Goal: Information Seeking & Learning: Learn about a topic

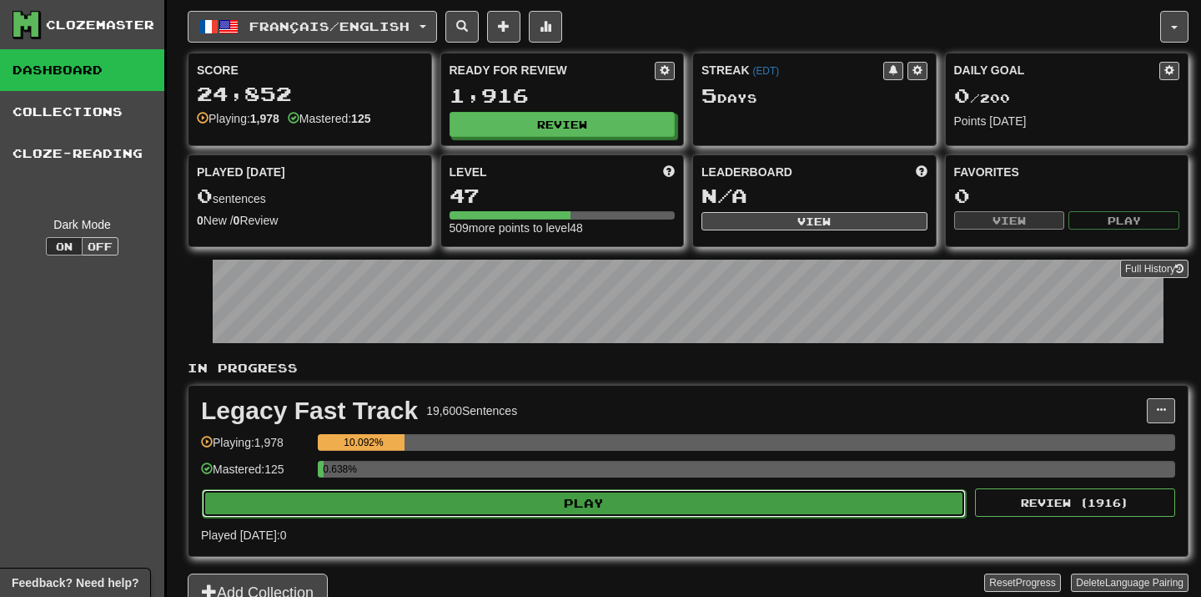
click at [525, 495] on button "Play" at bounding box center [584, 503] width 764 height 28
select select "**"
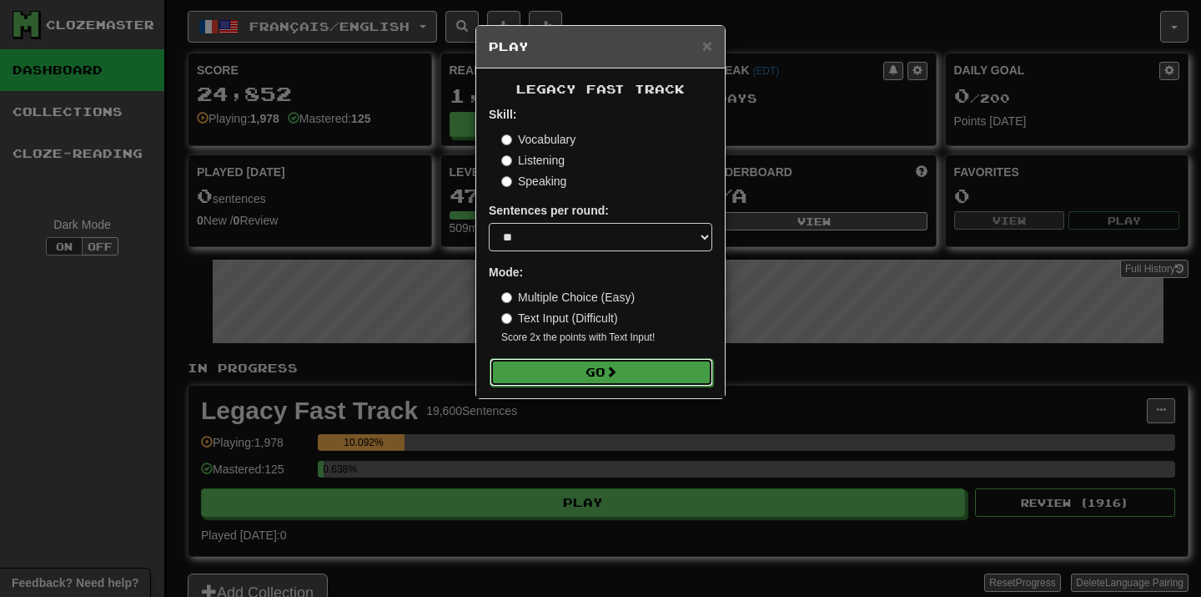
click at [577, 379] on button "Go" at bounding box center [602, 372] width 224 height 28
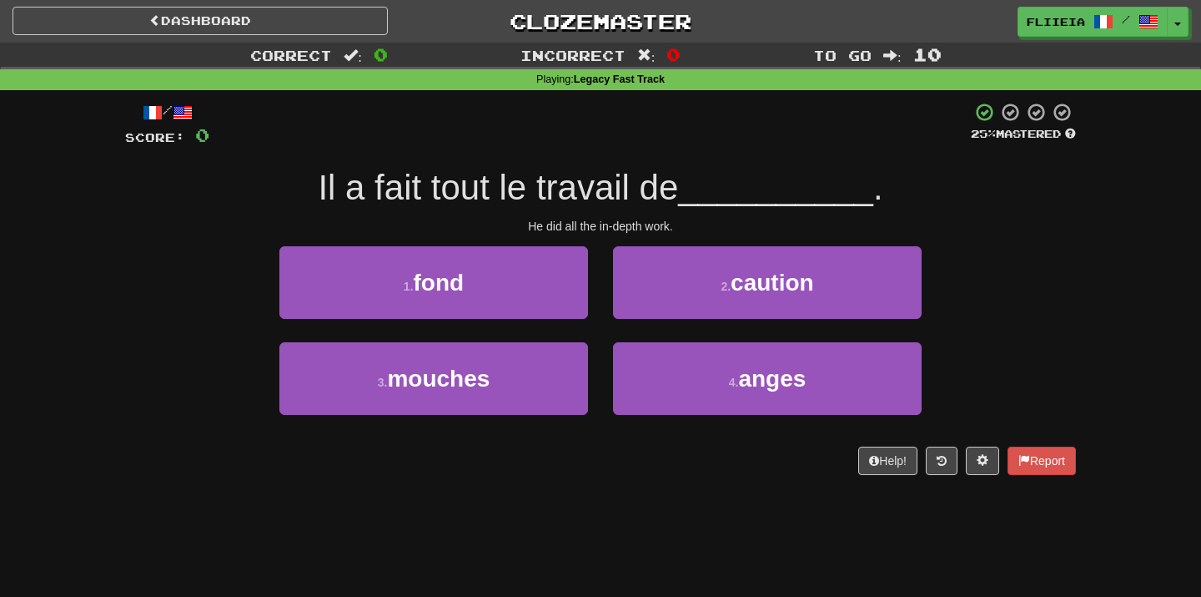
click at [606, 328] on div "2 . caution" at bounding box center [768, 294] width 334 height 96
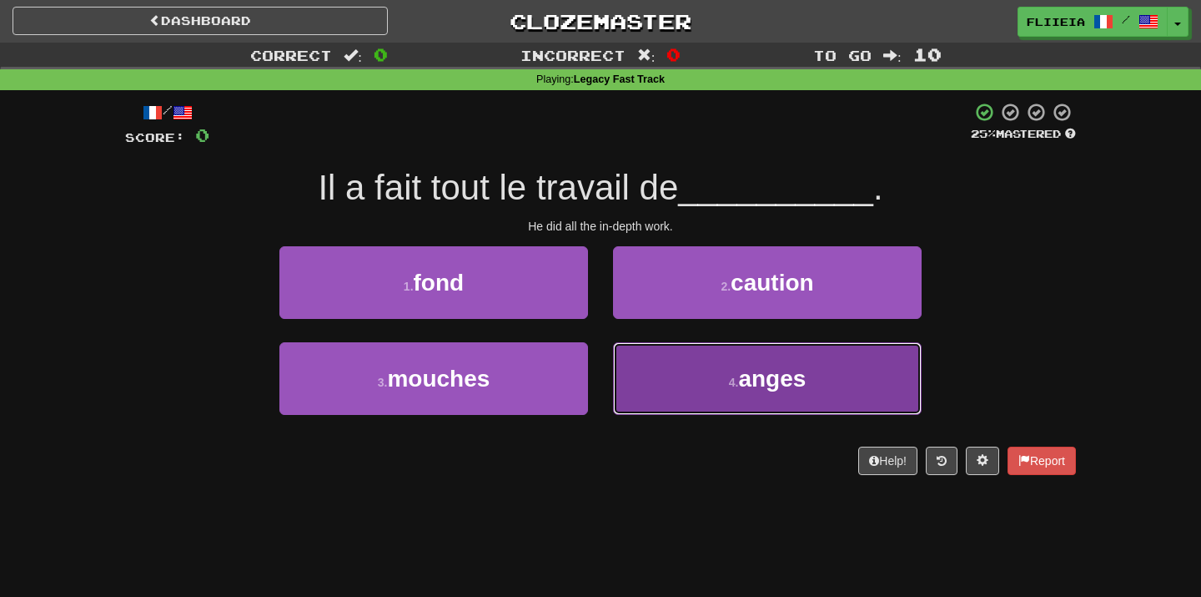
click at [651, 383] on button "4 . anges" at bounding box center [767, 378] width 309 height 73
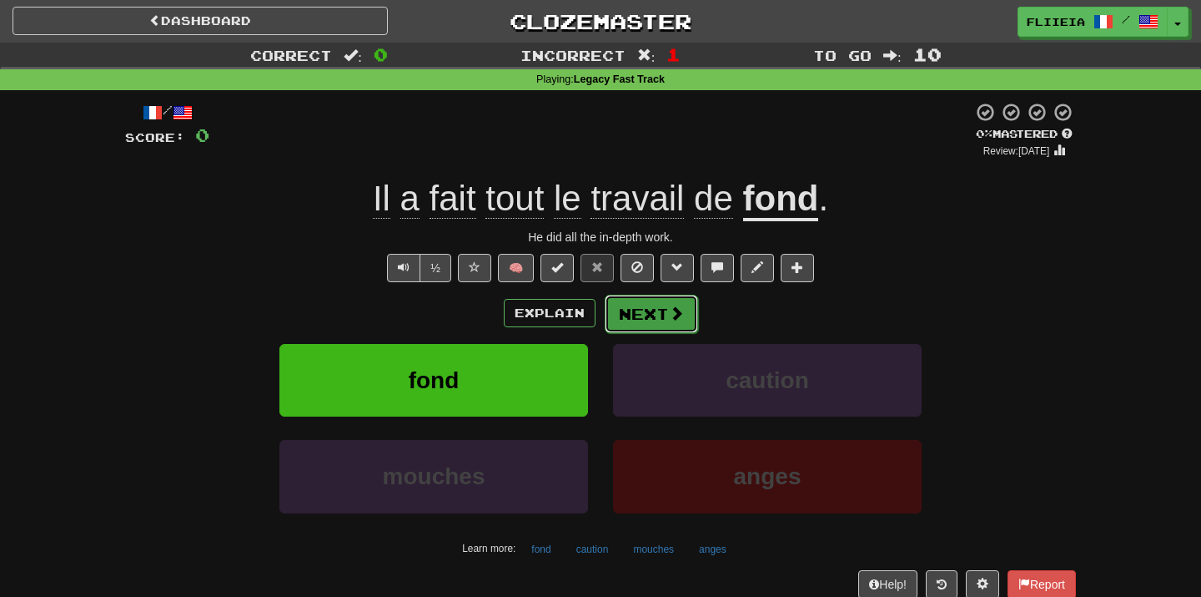
click at [651, 314] on button "Next" at bounding box center [651, 314] width 93 height 38
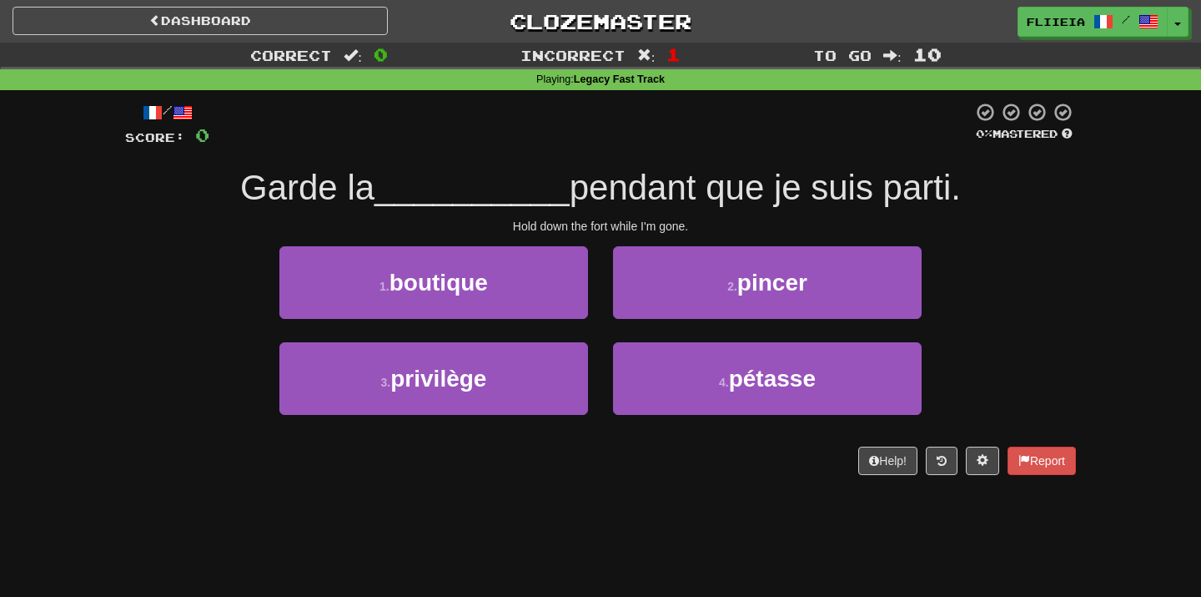
click at [602, 330] on div "2 . pincer" at bounding box center [768, 294] width 334 height 96
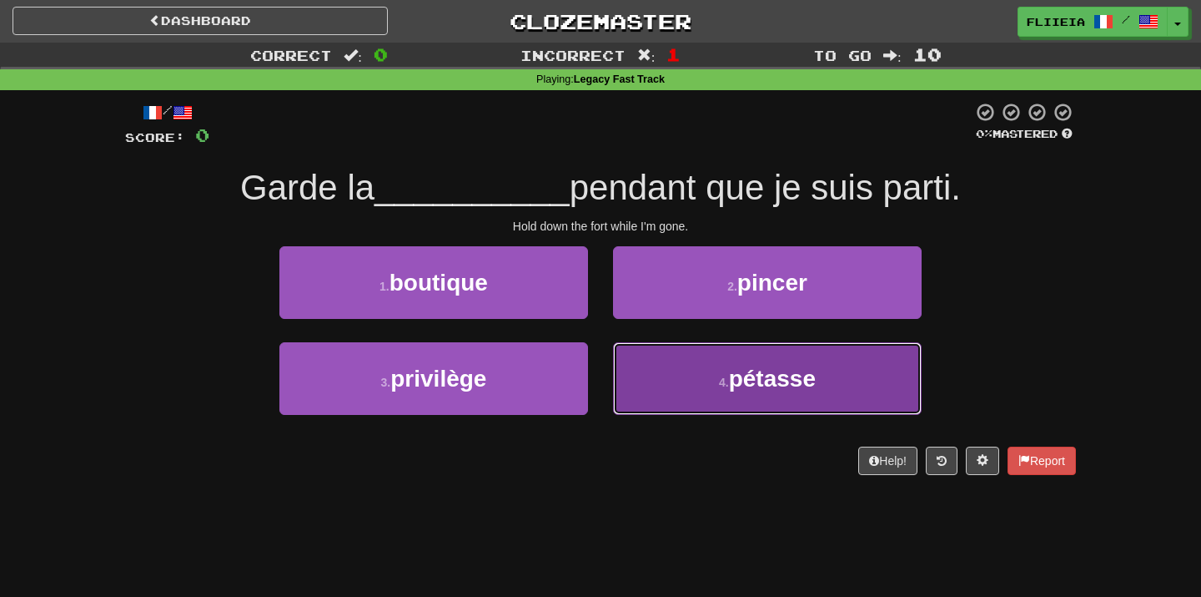
click at [663, 351] on button "4 . pétasse" at bounding box center [767, 378] width 309 height 73
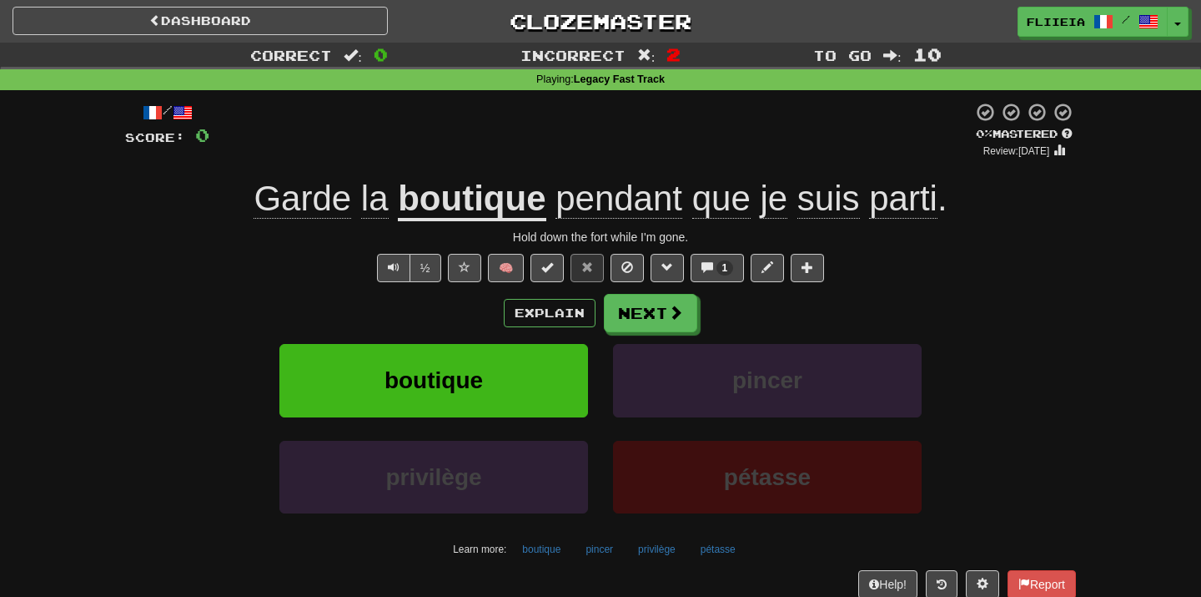
click at [599, 424] on div "boutique" at bounding box center [434, 392] width 334 height 96
click at [599, 425] on div "boutique" at bounding box center [434, 392] width 334 height 96
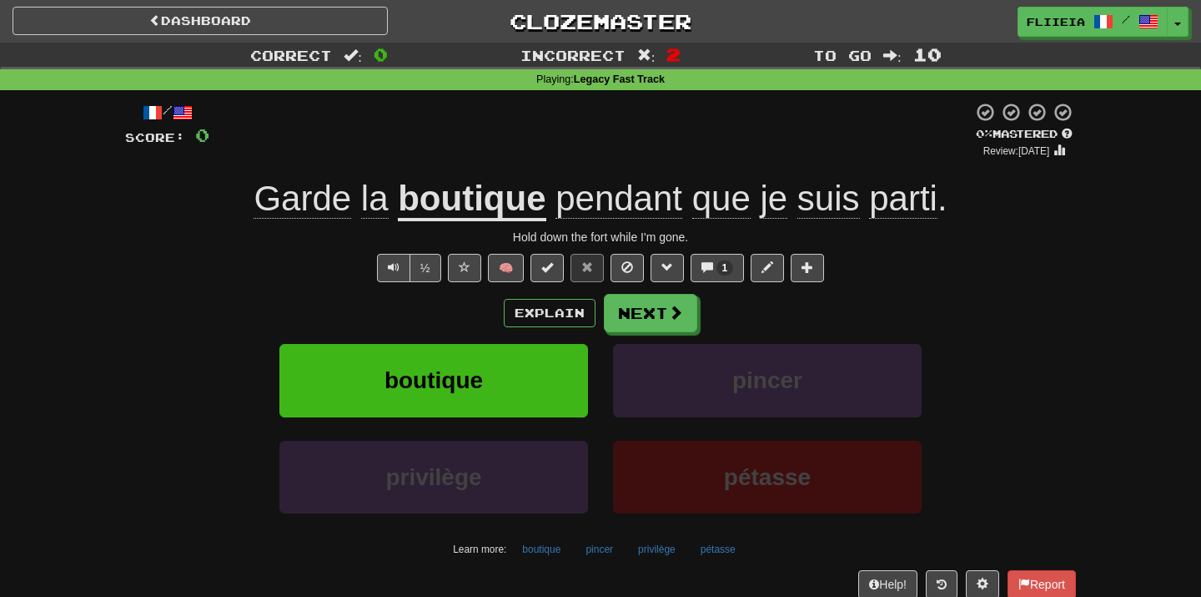
click at [599, 425] on div "boutique" at bounding box center [434, 392] width 334 height 96
click at [680, 300] on button "Next" at bounding box center [651, 314] width 93 height 38
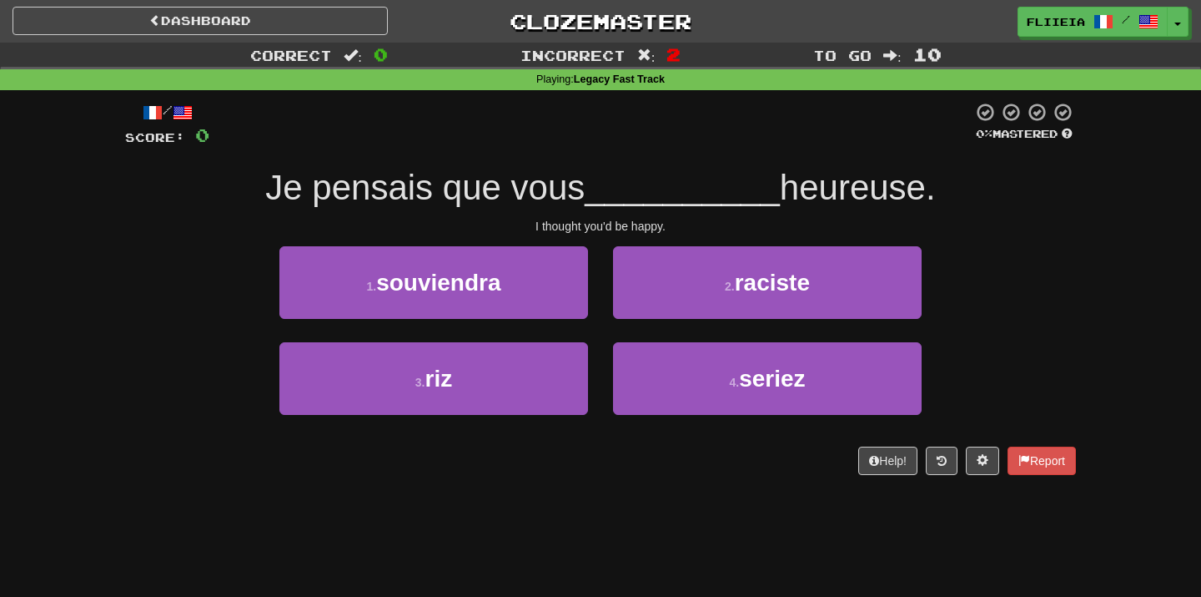
click at [598, 324] on div "1 . souviendra" at bounding box center [434, 294] width 334 height 96
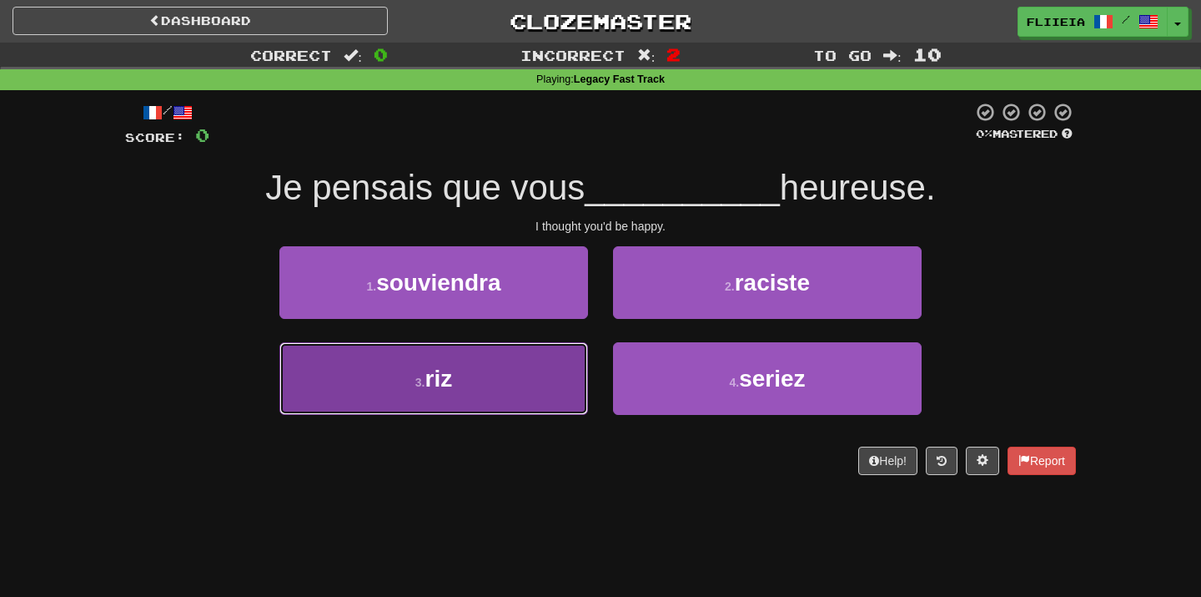
click at [548, 385] on button "3 . riz" at bounding box center [434, 378] width 309 height 73
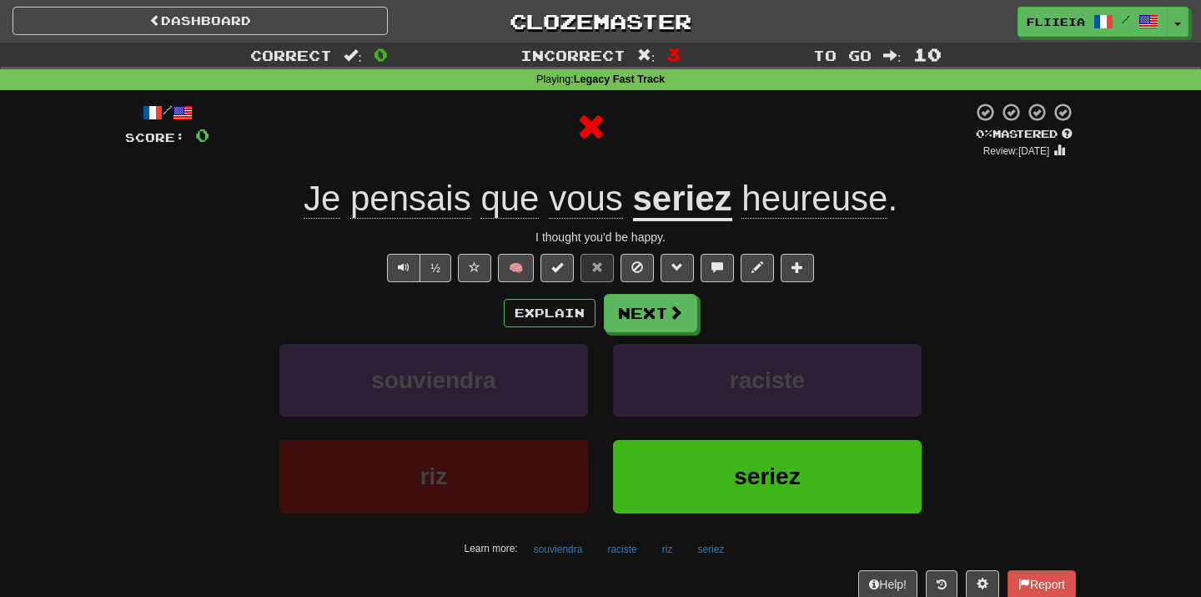
click at [601, 425] on div "raciste" at bounding box center [768, 392] width 334 height 96
click at [637, 301] on button "Next" at bounding box center [651, 314] width 93 height 38
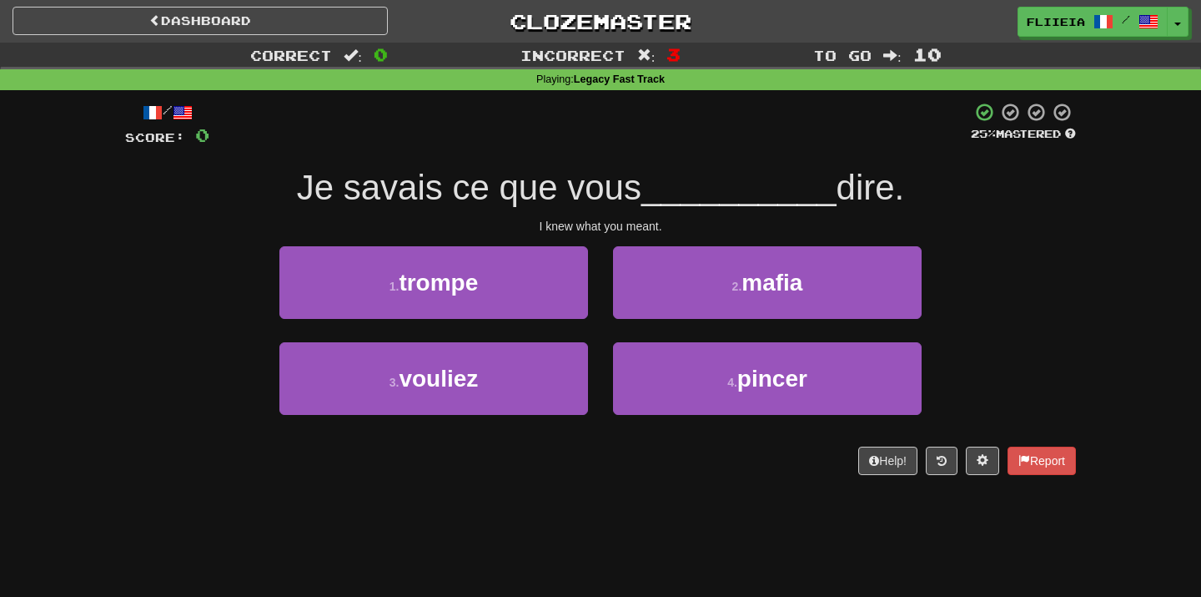
click at [602, 333] on div "2 . mafia" at bounding box center [768, 294] width 334 height 96
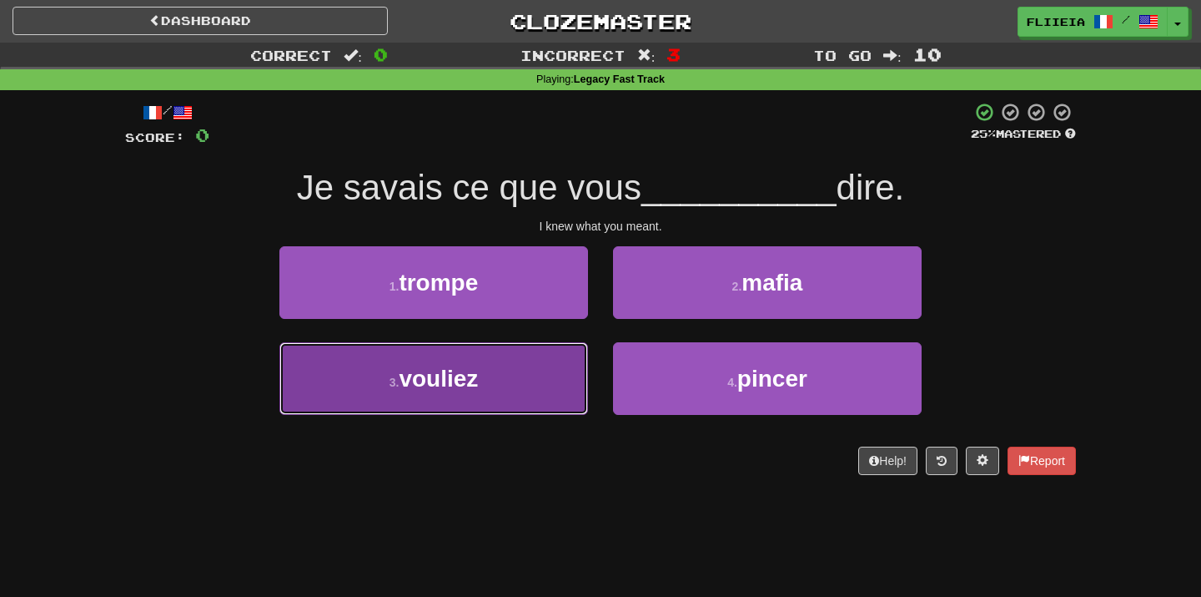
click at [561, 376] on button "3 . vouliez" at bounding box center [434, 378] width 309 height 73
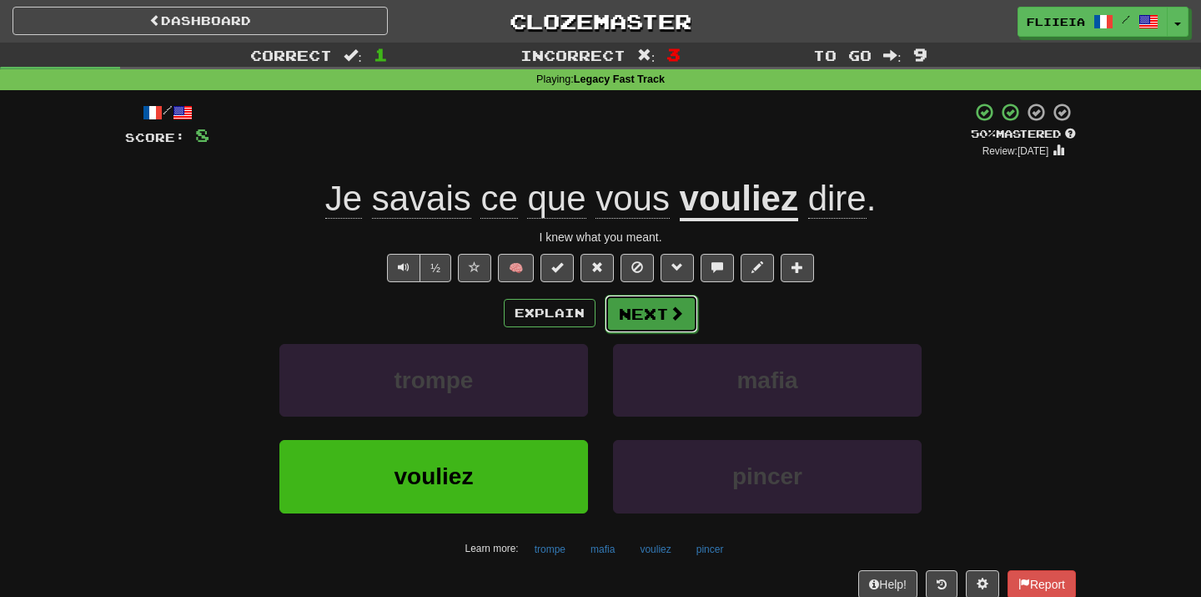
click at [631, 325] on button "Next" at bounding box center [651, 314] width 93 height 38
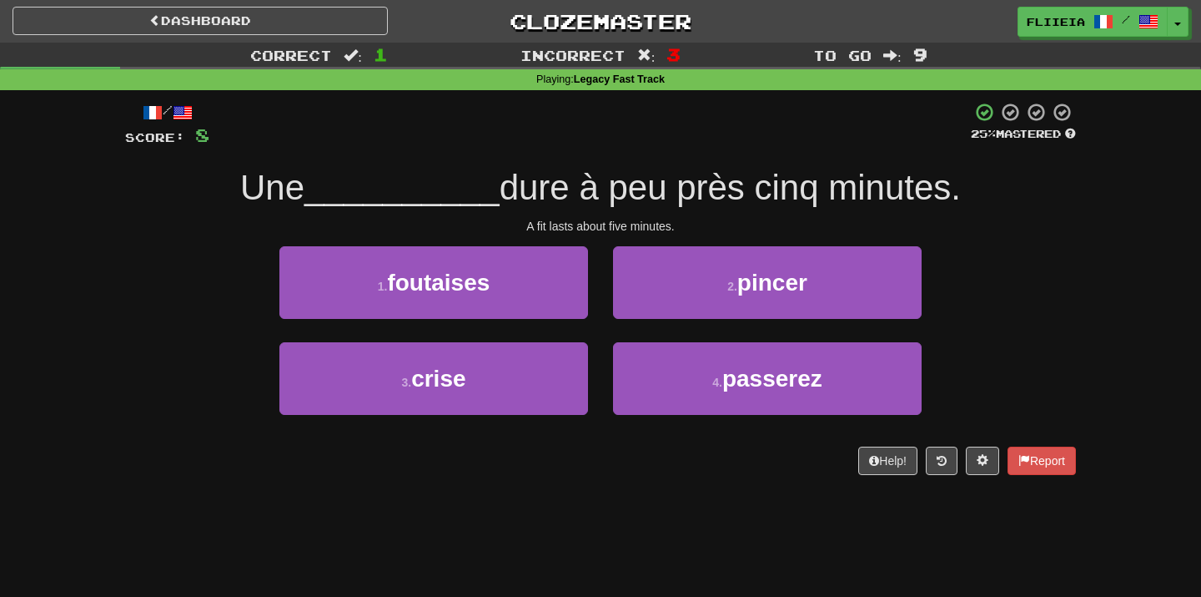
click at [606, 329] on div "2 . pincer" at bounding box center [768, 294] width 334 height 96
click at [601, 331] on div "2 . pincer" at bounding box center [768, 294] width 334 height 96
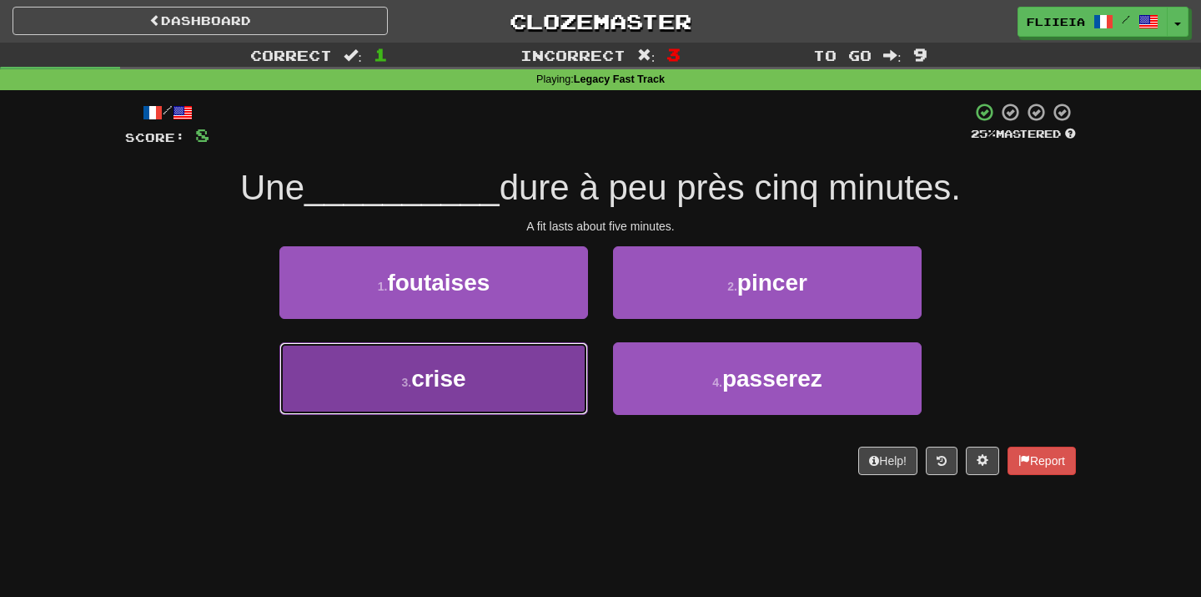
click at [562, 390] on button "3 . crise" at bounding box center [434, 378] width 309 height 73
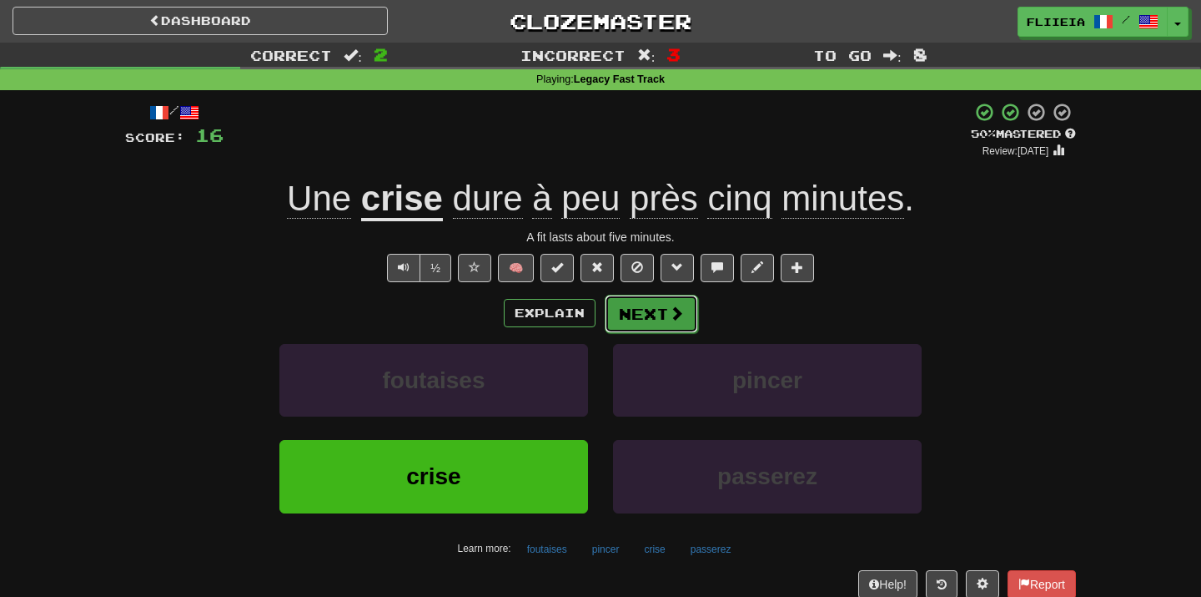
click at [642, 304] on button "Next" at bounding box center [651, 314] width 93 height 38
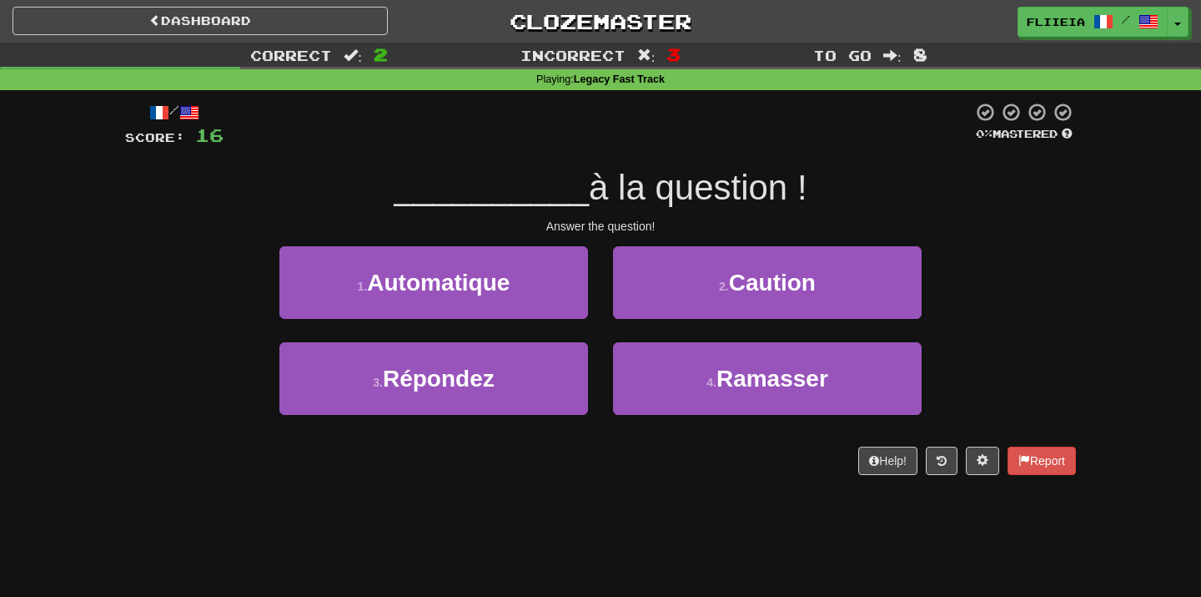
click at [605, 332] on div "2 . Caution" at bounding box center [768, 294] width 334 height 96
click at [602, 334] on div "2 . Caution" at bounding box center [768, 294] width 334 height 96
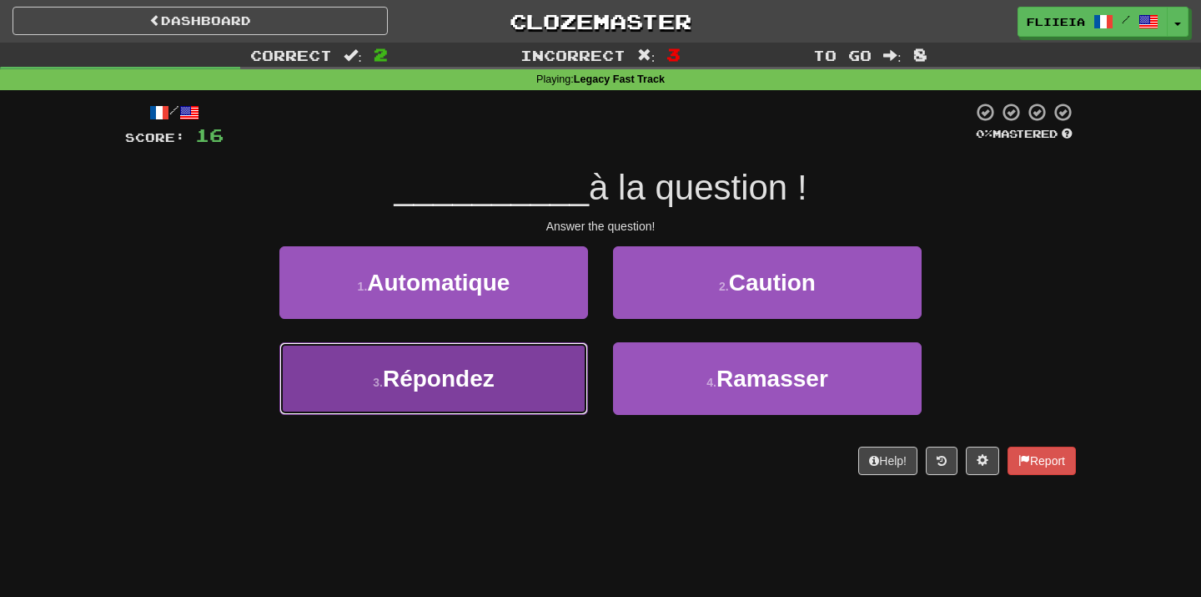
click at [539, 399] on button "3 . Répondez" at bounding box center [434, 378] width 309 height 73
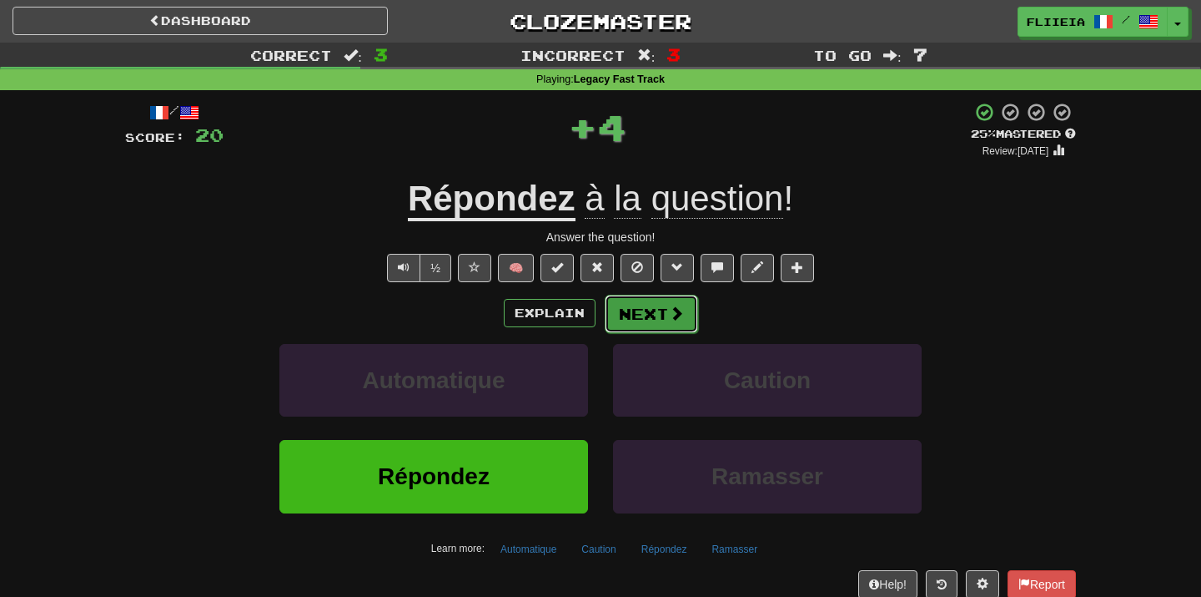
click at [653, 300] on button "Next" at bounding box center [651, 314] width 93 height 38
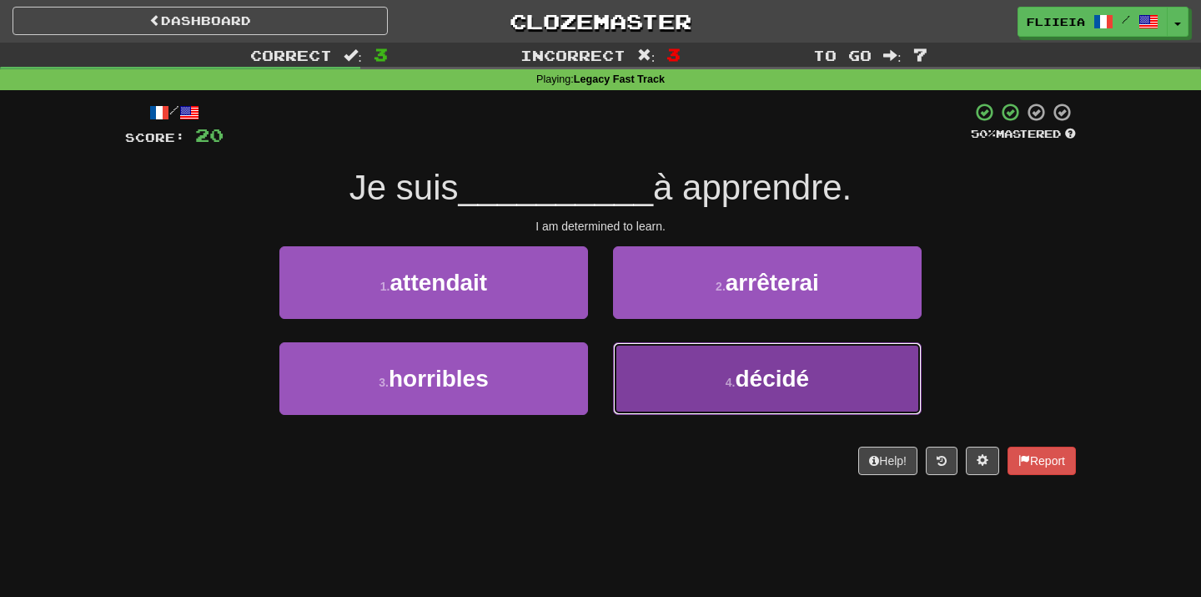
click at [613, 389] on button "4 . décidé" at bounding box center [767, 378] width 309 height 73
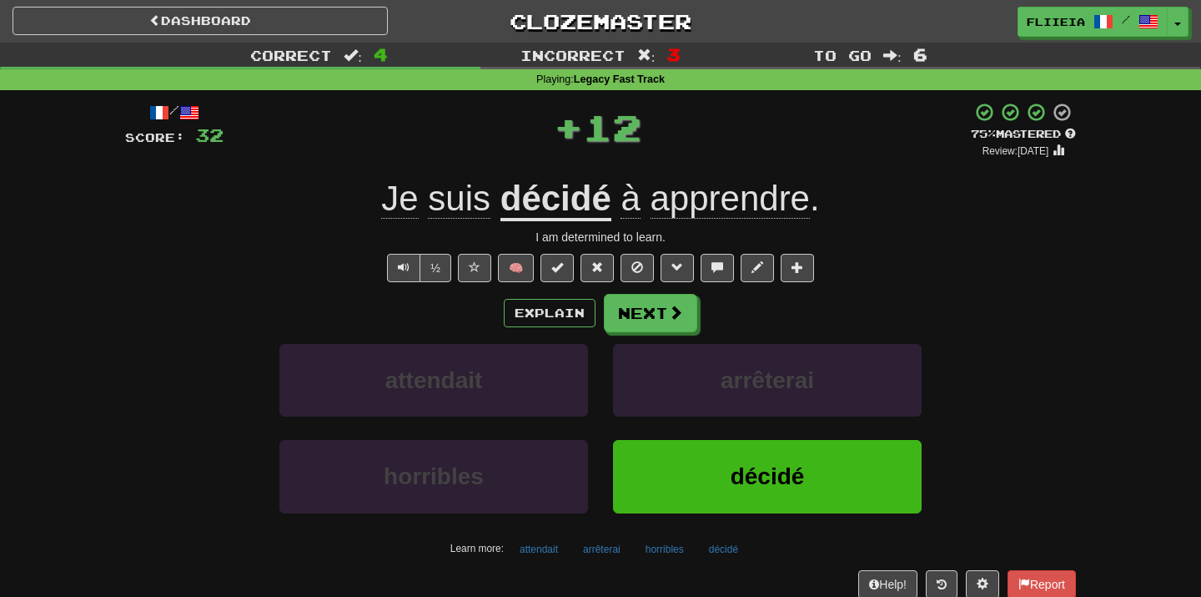
click at [597, 426] on div "attendait" at bounding box center [434, 392] width 334 height 96
click at [650, 307] on button "Next" at bounding box center [651, 314] width 93 height 38
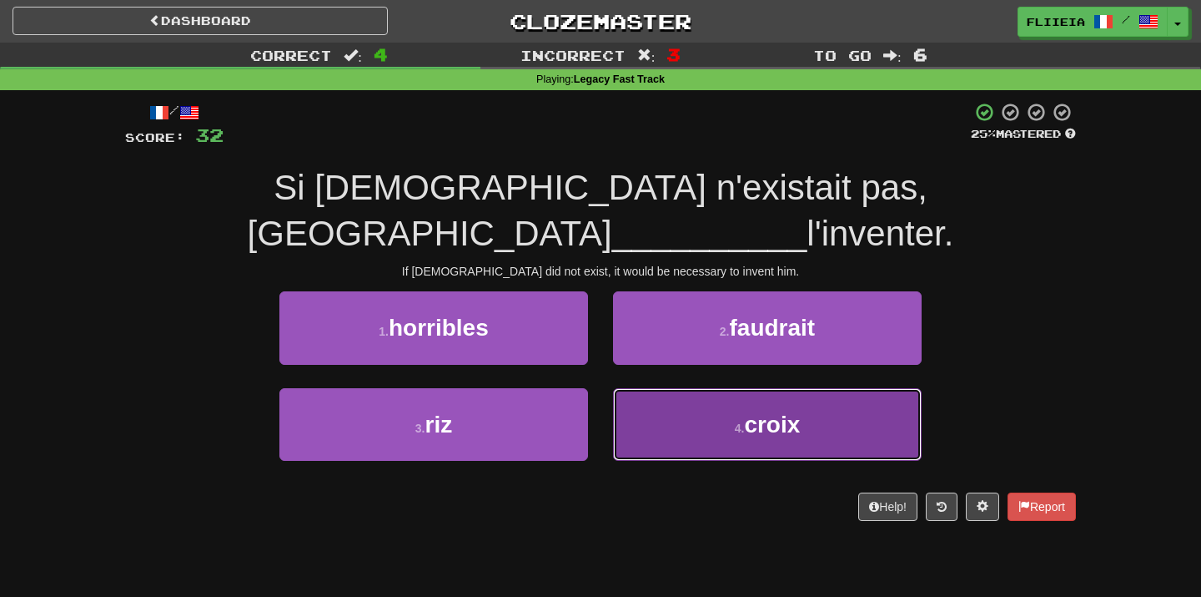
click at [667, 395] on button "4 . croix" at bounding box center [767, 424] width 309 height 73
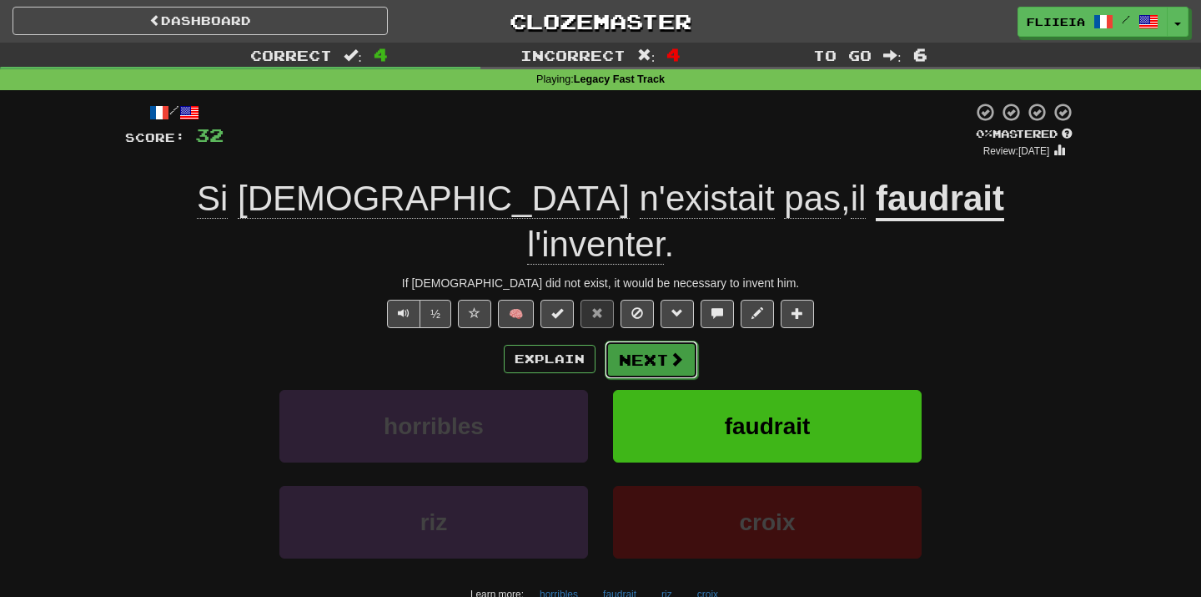
click at [652, 340] on button "Next" at bounding box center [651, 359] width 93 height 38
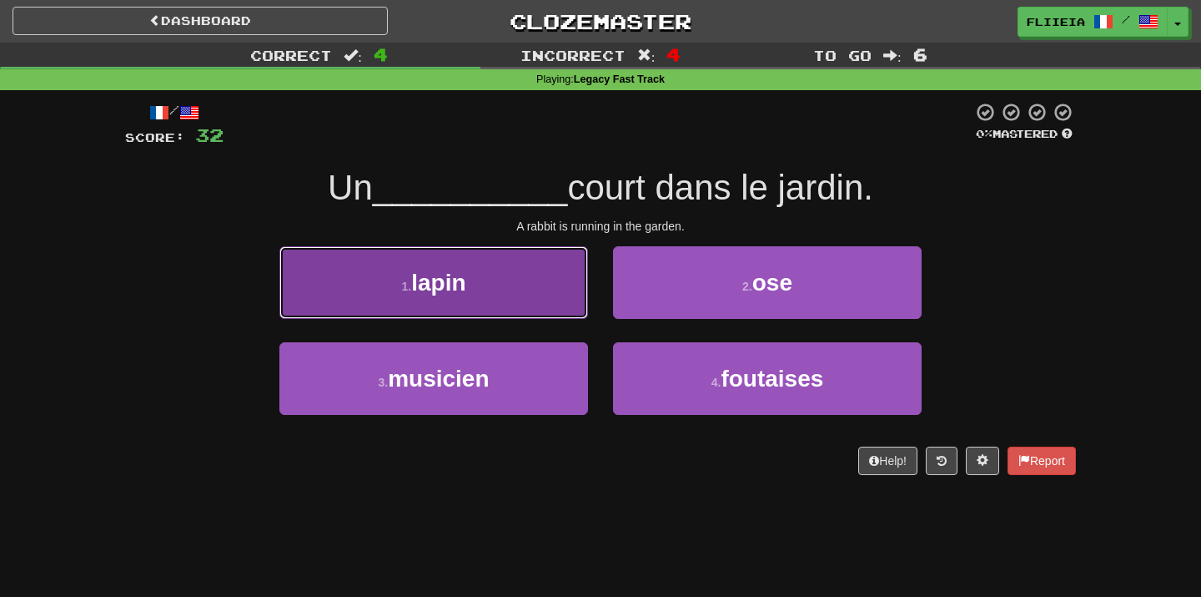
click at [543, 301] on button "1 . lapin" at bounding box center [434, 282] width 309 height 73
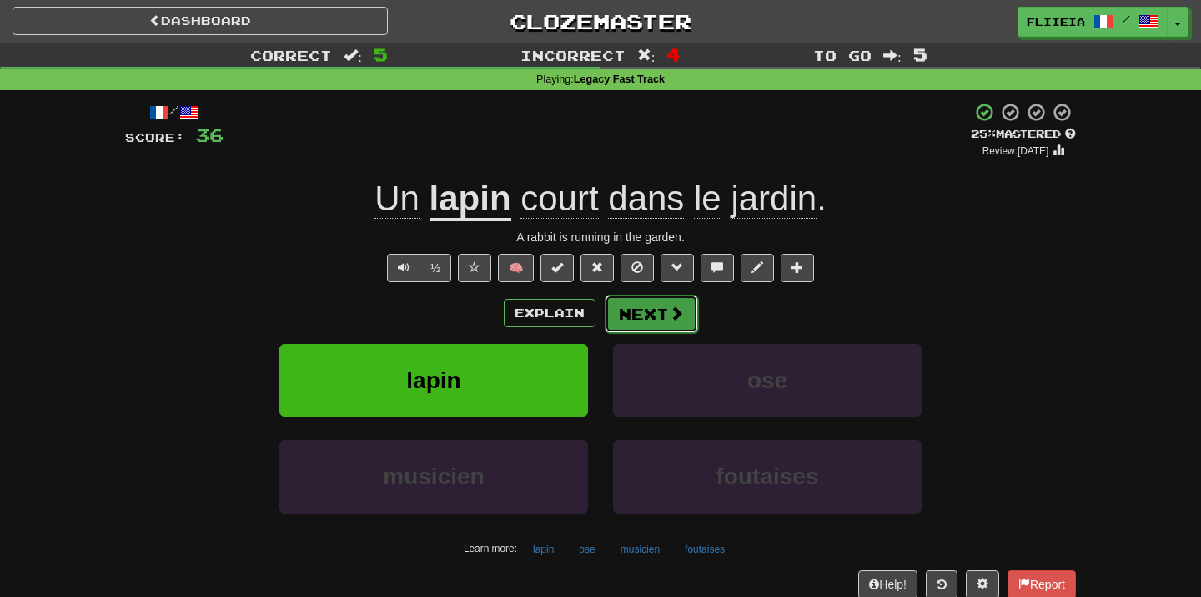
click at [645, 321] on button "Next" at bounding box center [651, 314] width 93 height 38
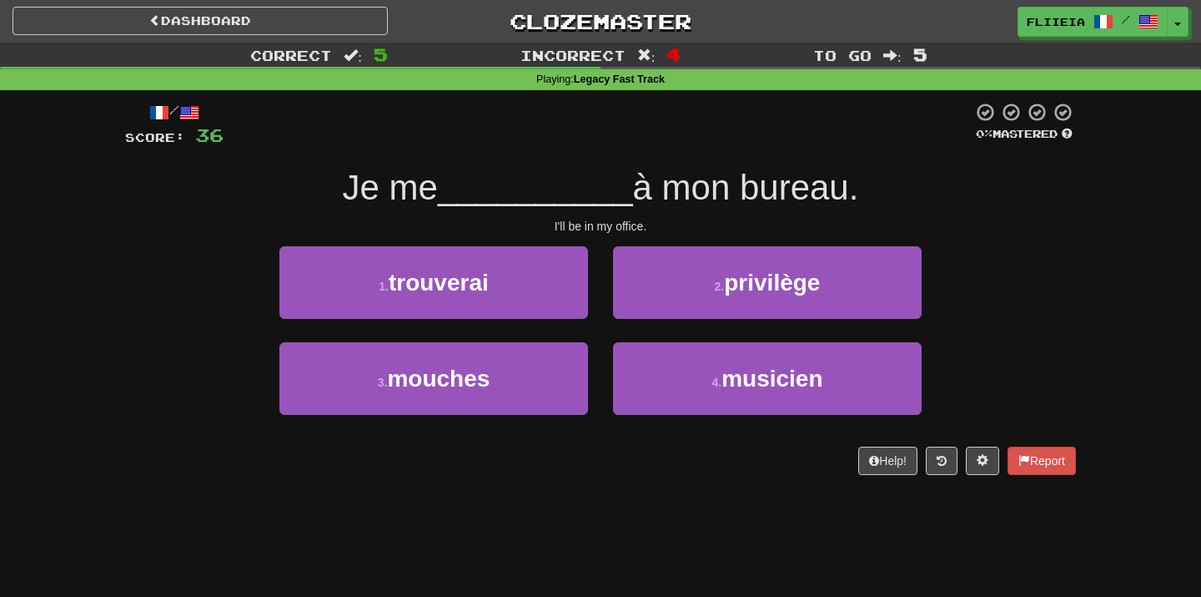
click at [601, 331] on div "2 . privilège" at bounding box center [768, 294] width 334 height 96
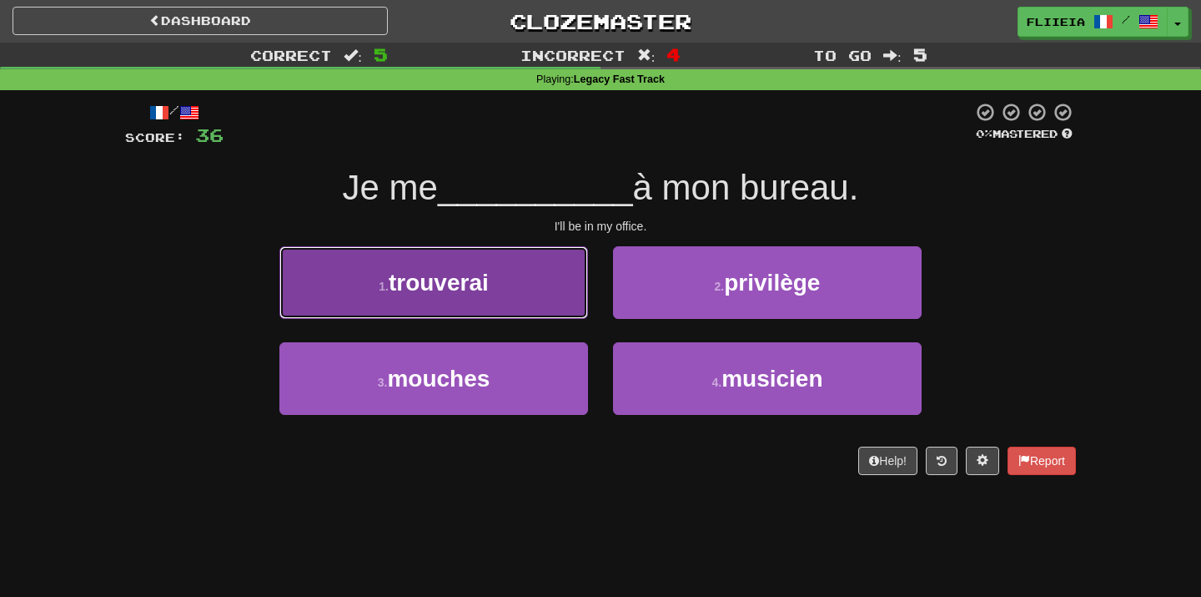
click at [552, 305] on button "1 . trouverai" at bounding box center [434, 282] width 309 height 73
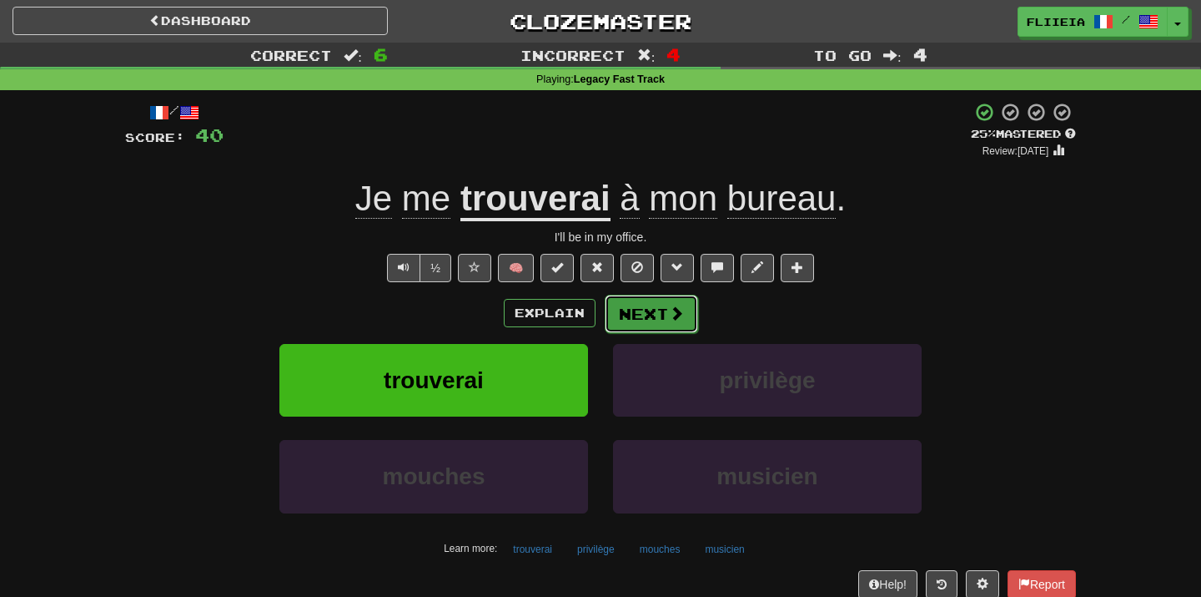
click at [655, 308] on button "Next" at bounding box center [651, 314] width 93 height 38
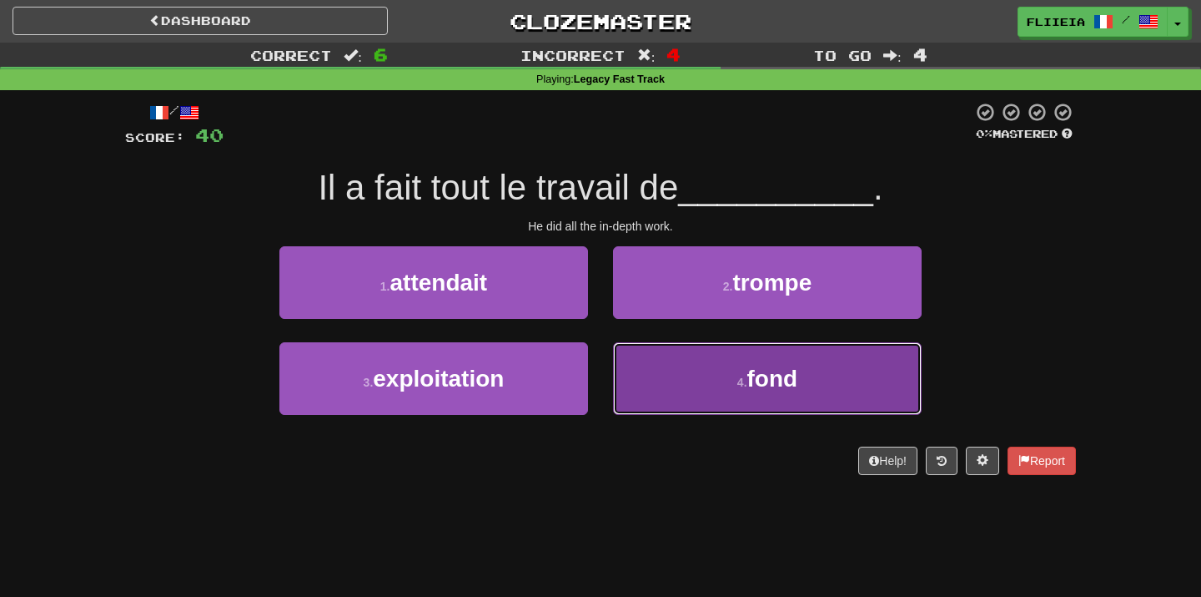
click at [627, 364] on button "4 . fond" at bounding box center [767, 378] width 309 height 73
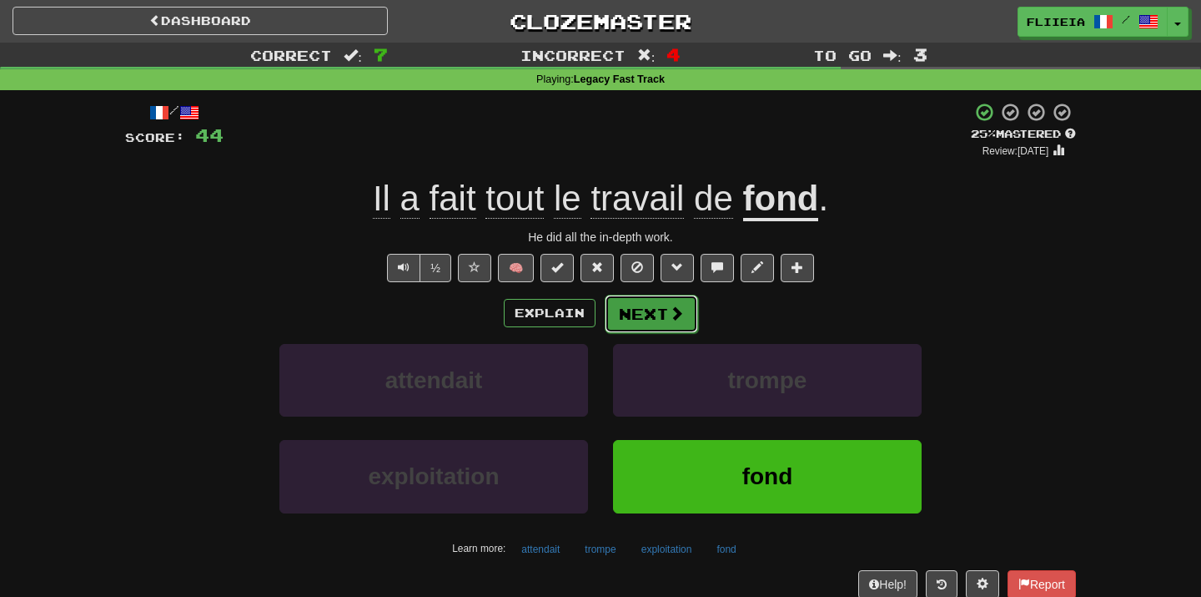
click at [674, 307] on span at bounding box center [676, 312] width 15 height 15
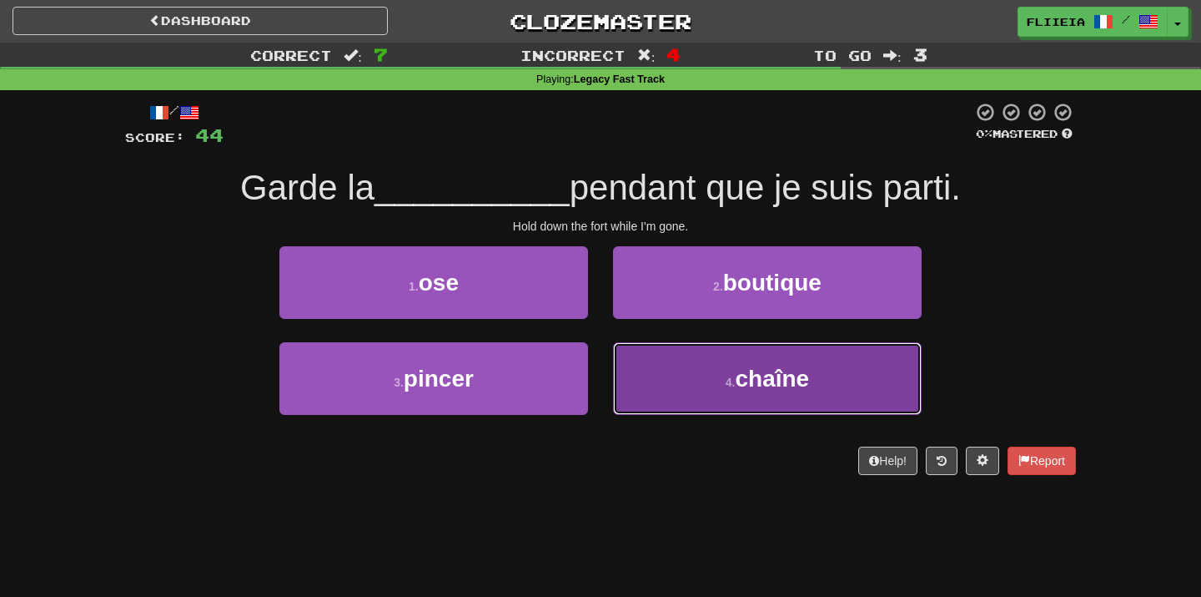
click at [631, 377] on button "4 . chaîne" at bounding box center [767, 378] width 309 height 73
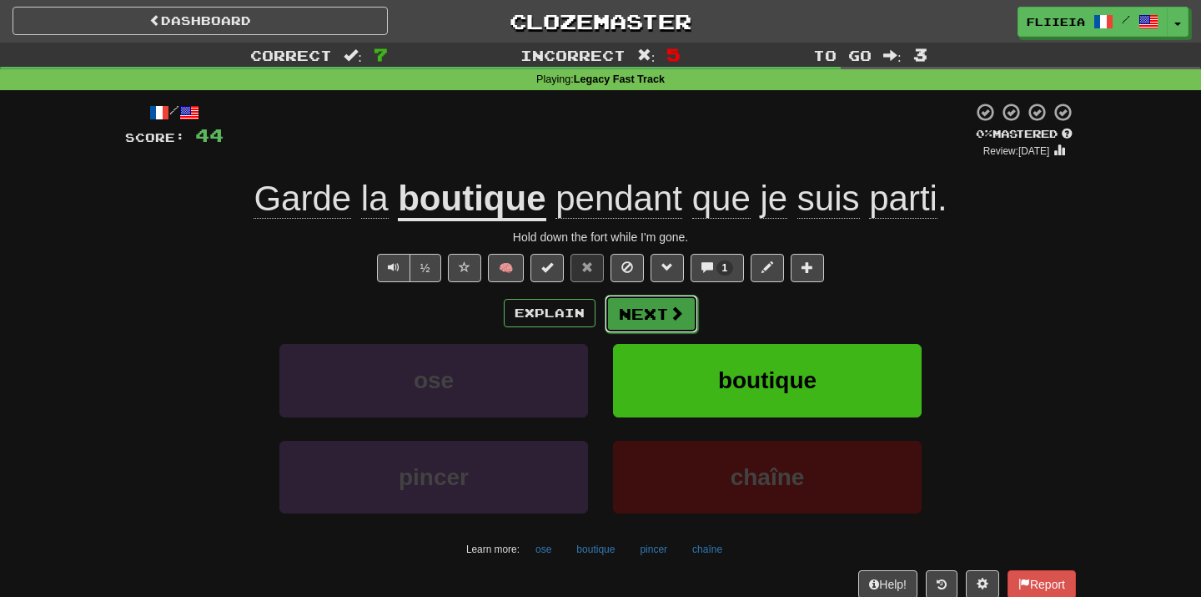
click at [627, 316] on button "Next" at bounding box center [651, 314] width 93 height 38
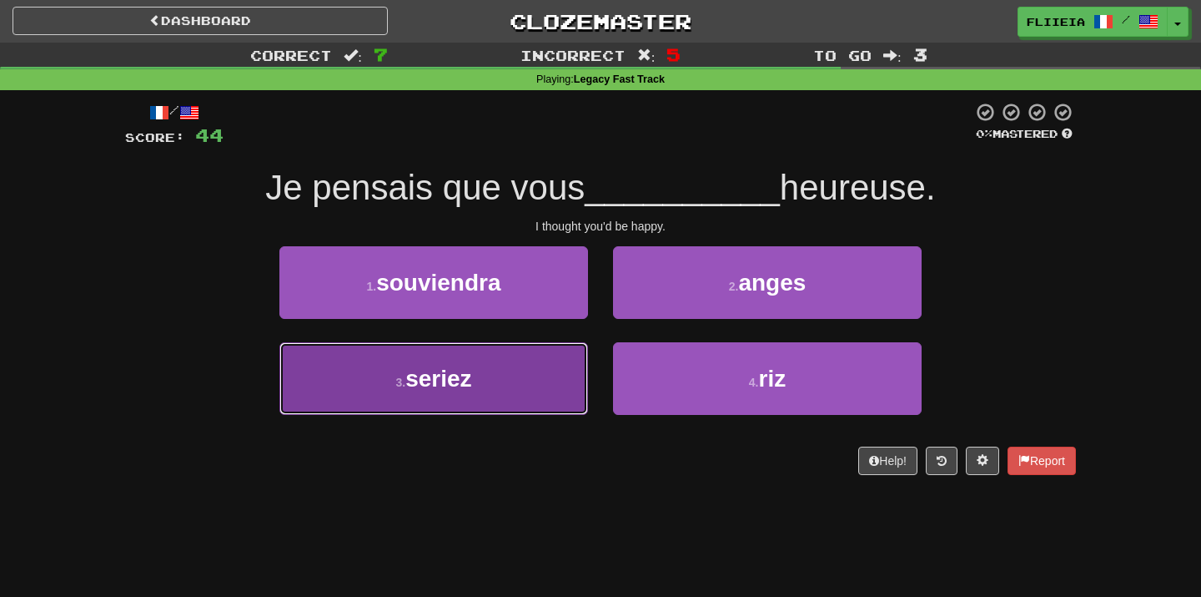
click at [575, 389] on button "3 . seriez" at bounding box center [434, 378] width 309 height 73
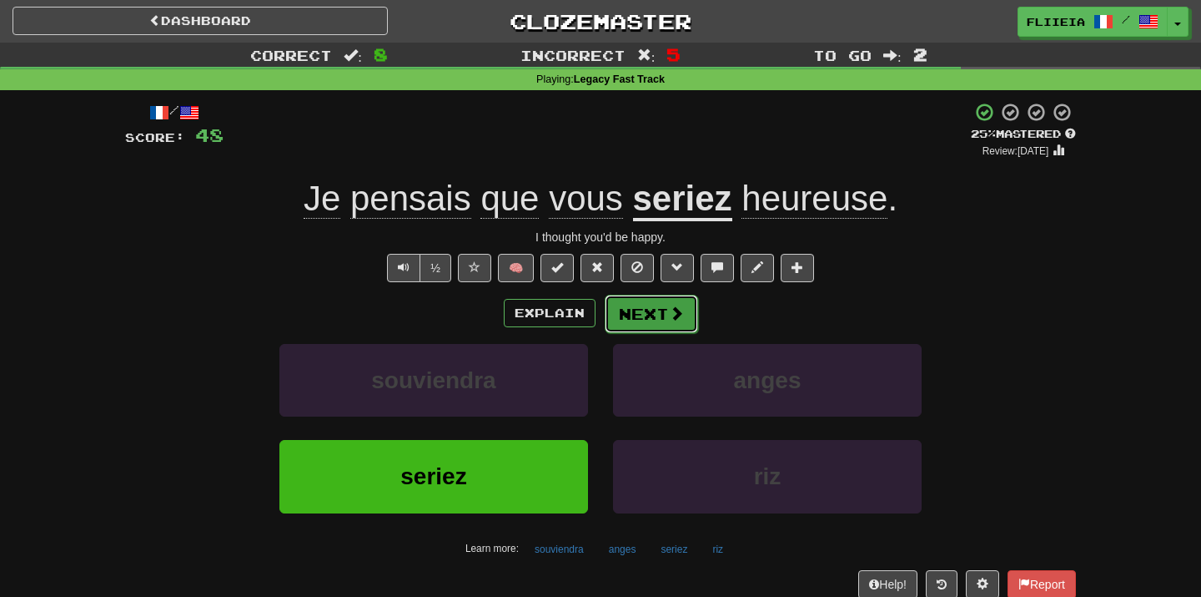
click at [638, 305] on button "Next" at bounding box center [651, 314] width 93 height 38
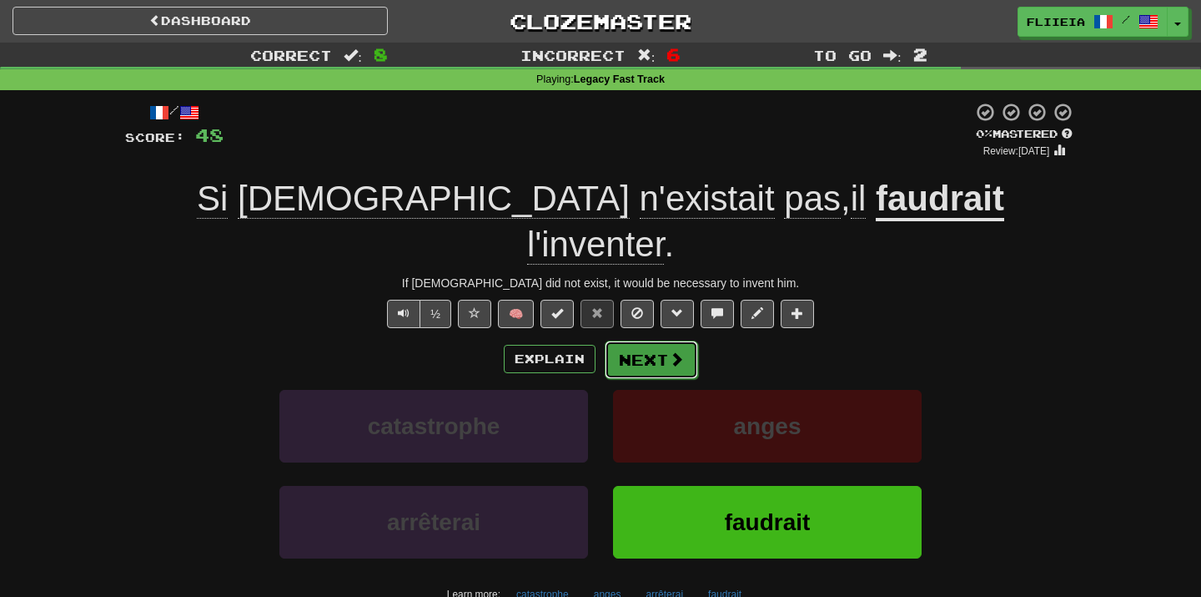
click at [656, 340] on button "Next" at bounding box center [651, 359] width 93 height 38
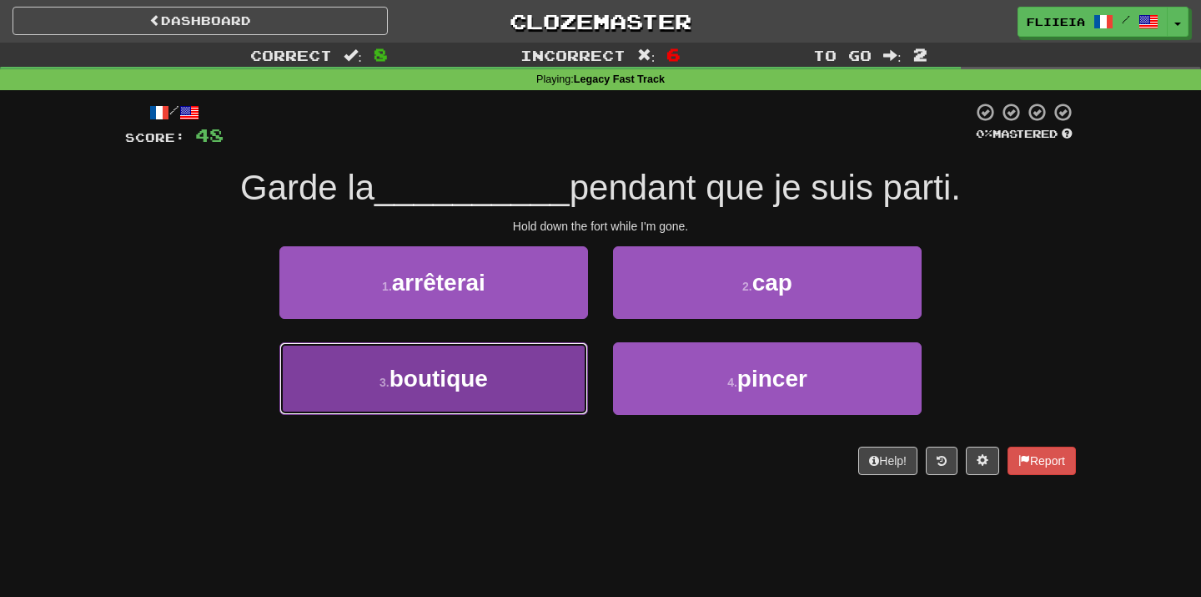
click at [551, 356] on button "3 . boutique" at bounding box center [434, 378] width 309 height 73
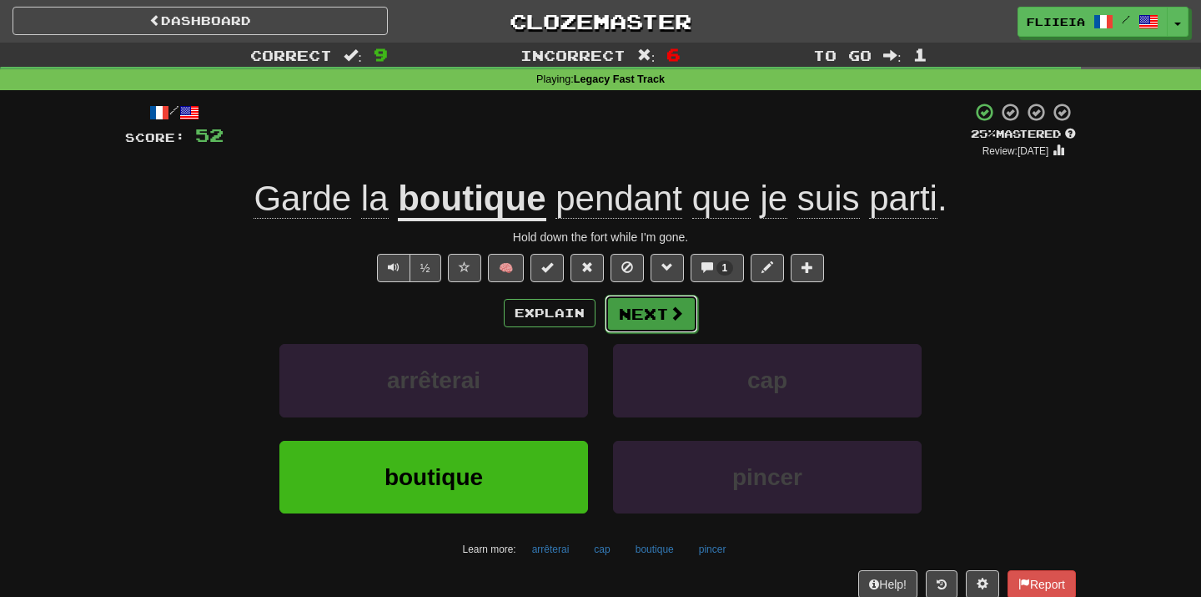
click at [657, 307] on button "Next" at bounding box center [651, 314] width 93 height 38
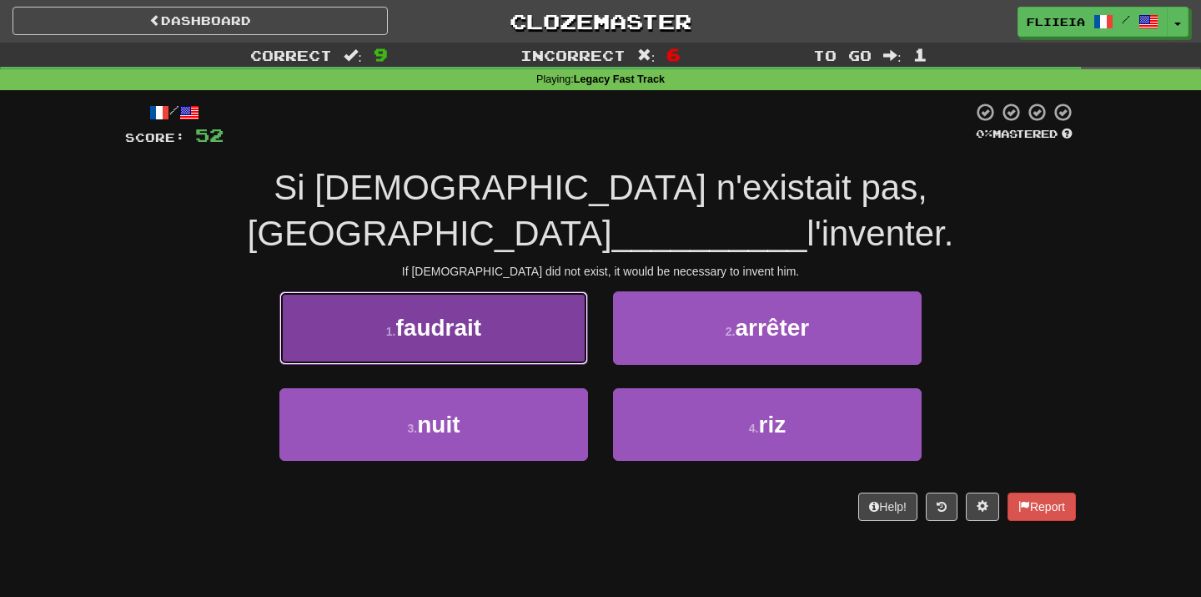
click at [562, 291] on button "1 . faudrait" at bounding box center [434, 327] width 309 height 73
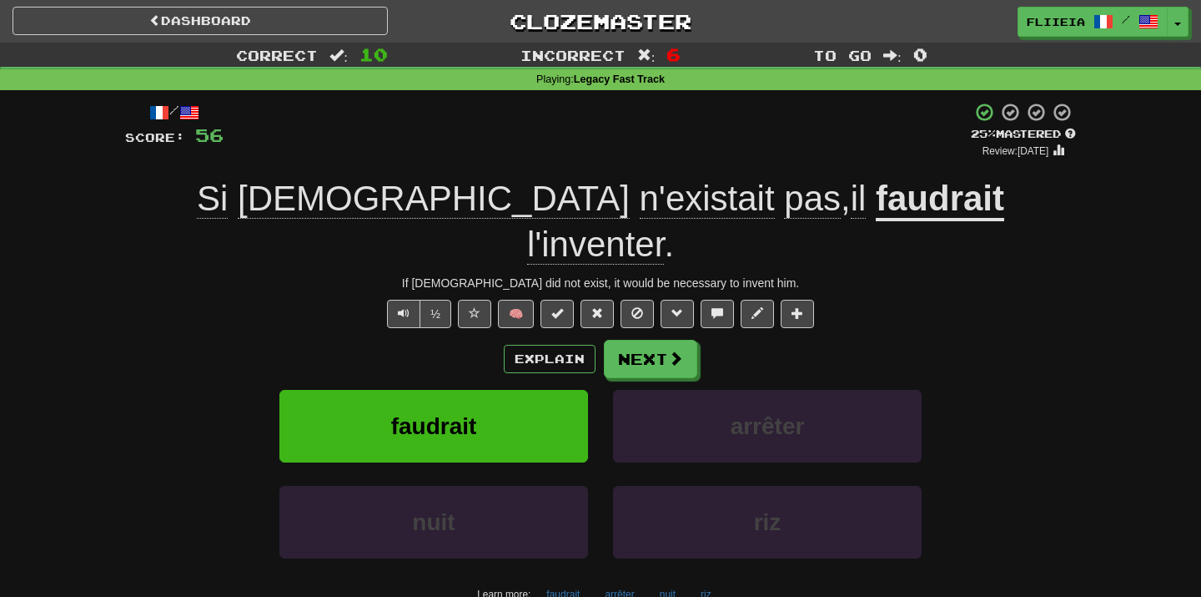
click at [664, 224] on span "l'inventer" at bounding box center [595, 244] width 137 height 40
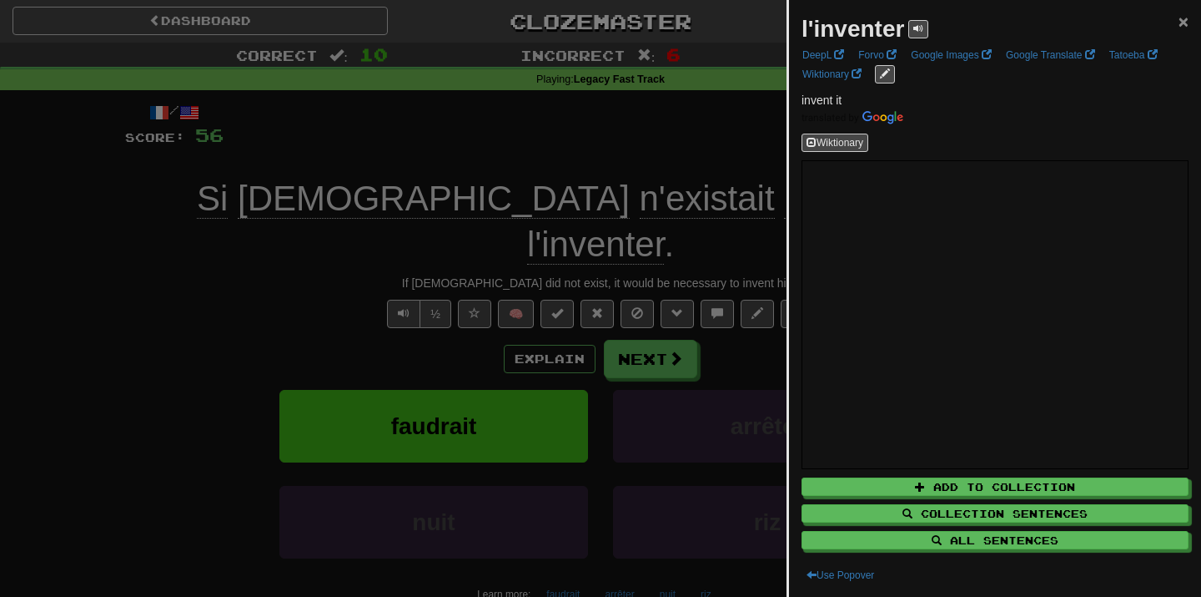
click at [1184, 23] on span "×" at bounding box center [1184, 21] width 10 height 19
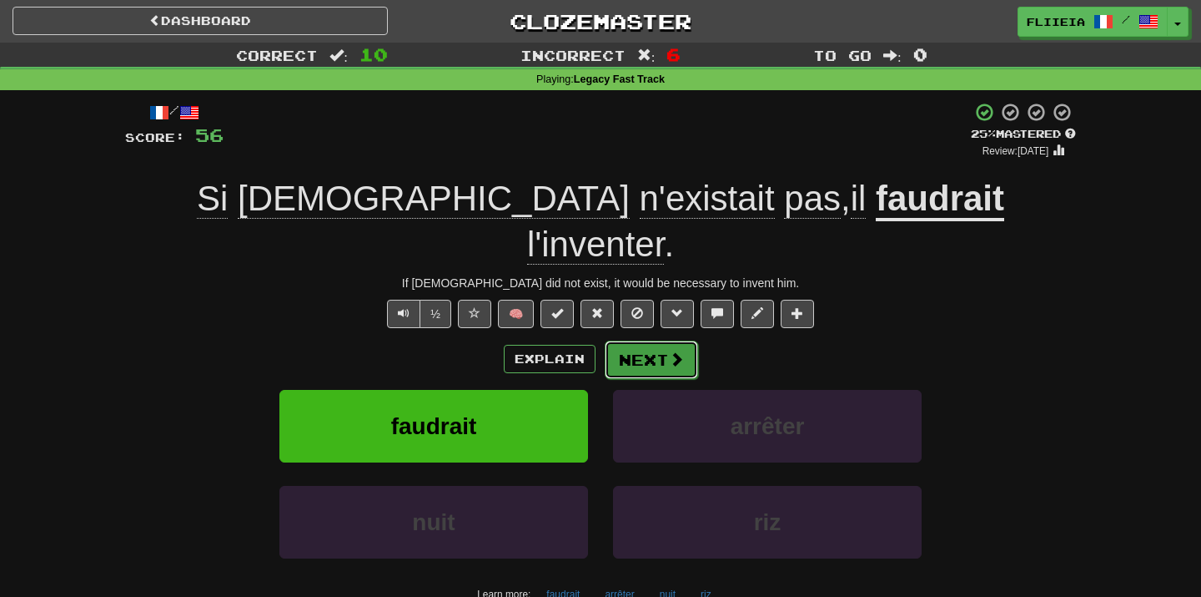
click at [650, 340] on button "Next" at bounding box center [651, 359] width 93 height 38
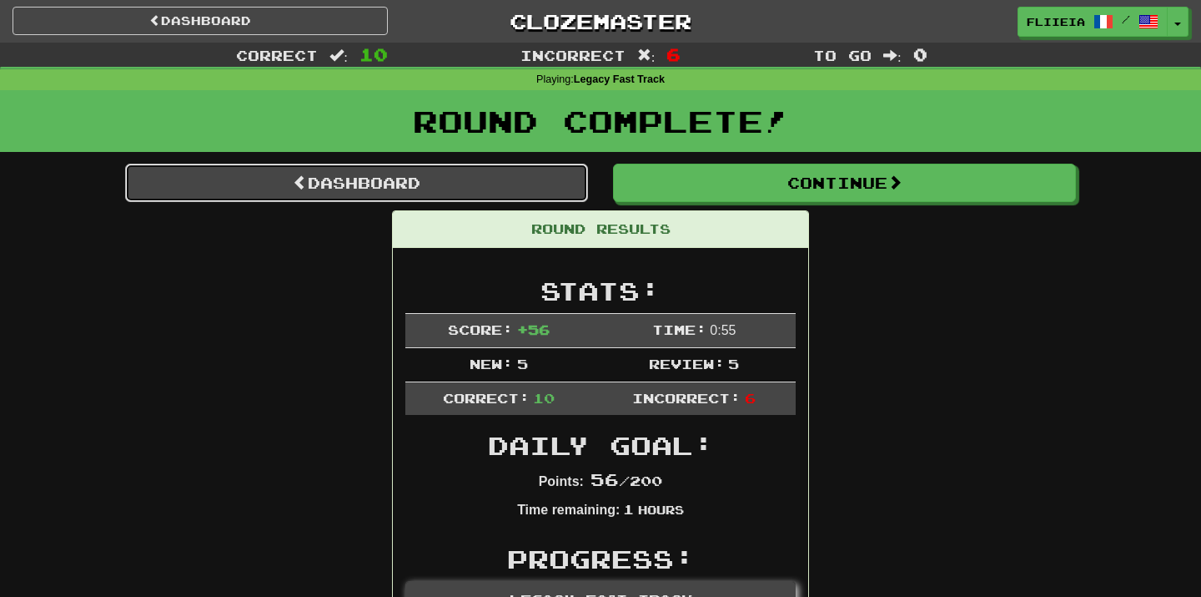
click at [479, 182] on link "Dashboard" at bounding box center [356, 183] width 463 height 38
